Goal: Information Seeking & Learning: Learn about a topic

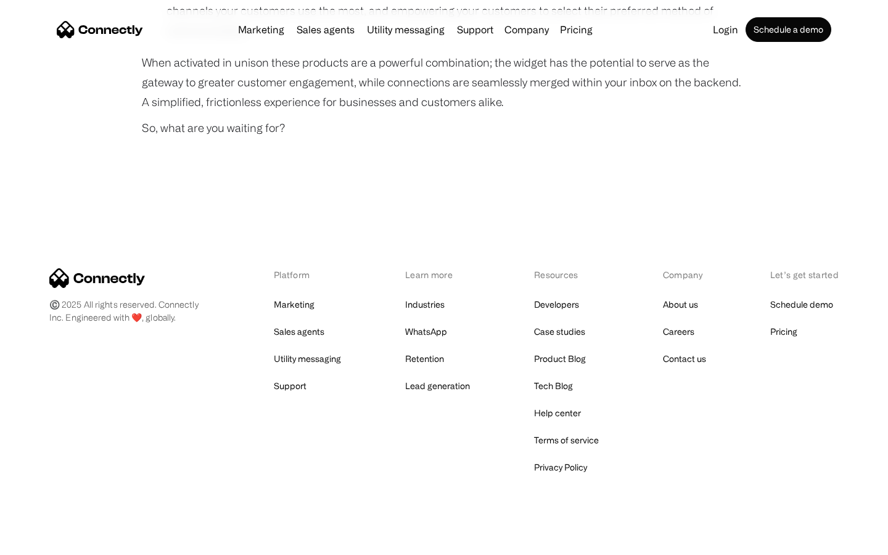
scroll to position [921, 0]
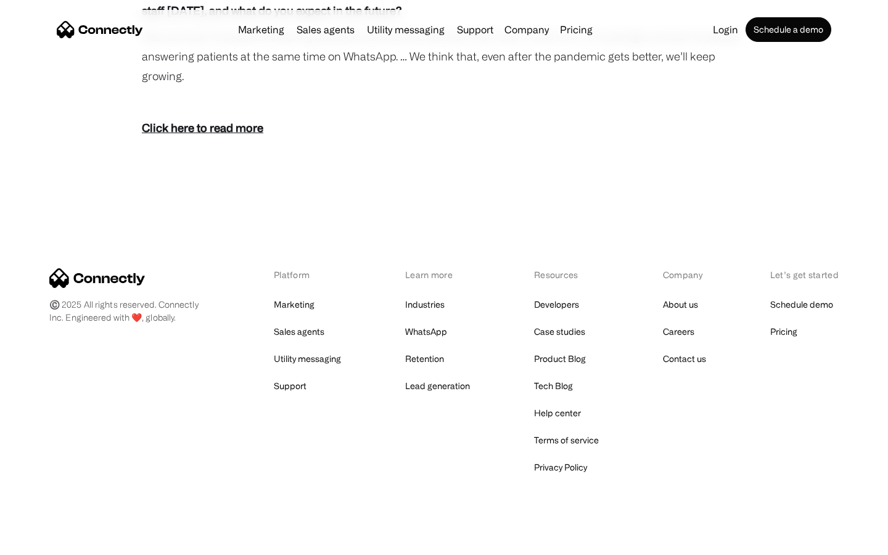
scroll to position [2231, 0]
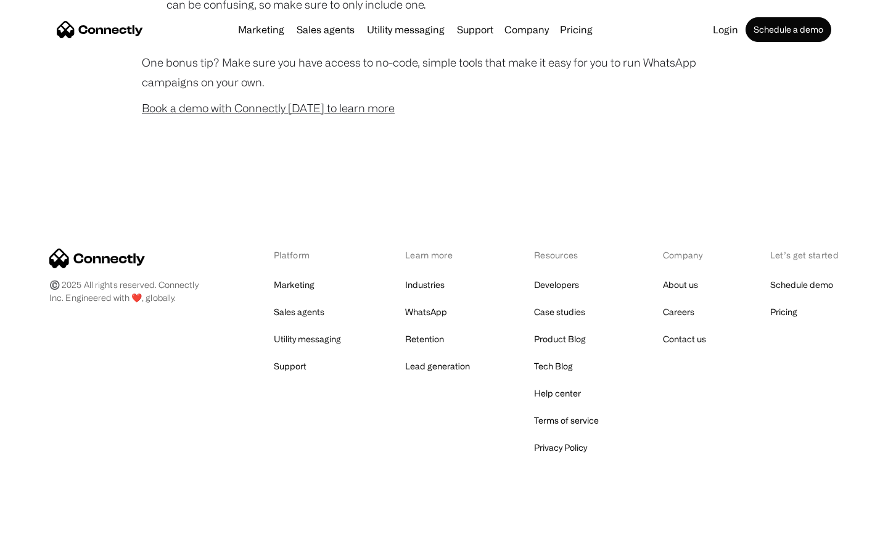
scroll to position [1221, 0]
